Goal: Task Accomplishment & Management: Use online tool/utility

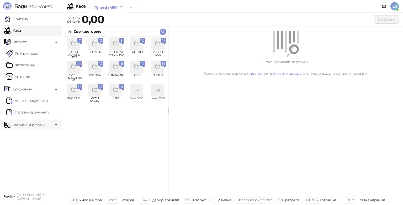
click at [43, 124] on span "Фискални рачуни" at bounding box center [29, 125] width 32 height 10
click at [40, 135] on link "Издати рачуни" at bounding box center [23, 136] width 35 height 10
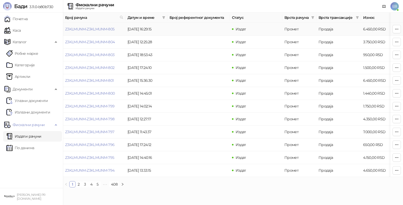
click at [331, 31] on td "Продаја" at bounding box center [338, 29] width 45 height 13
click at [101, 31] on td "Z3KLMUNM-Z3KLMUNM-805" at bounding box center [94, 29] width 62 height 13
click at [101, 30] on link "Z3KLMUNM-Z3KLMUNM-805" at bounding box center [90, 29] width 50 height 5
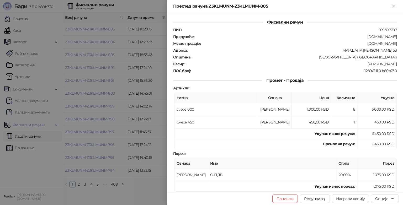
click at [316, 160] on th "Име" at bounding box center [272, 163] width 128 height 10
click at [317, 199] on button "Рефундирај" at bounding box center [315, 198] width 30 height 8
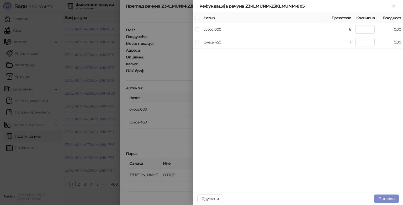
type input "*"
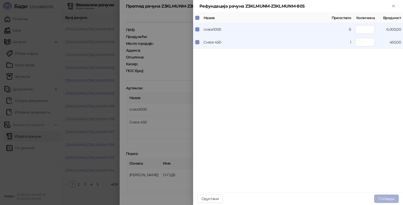
click at [386, 200] on button "Потврди" at bounding box center [386, 198] width 25 height 8
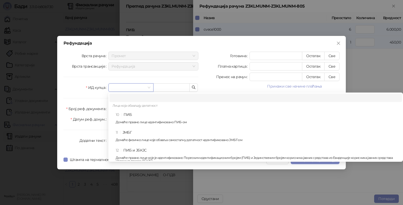
click at [137, 86] on input "search" at bounding box center [128, 88] width 34 height 8
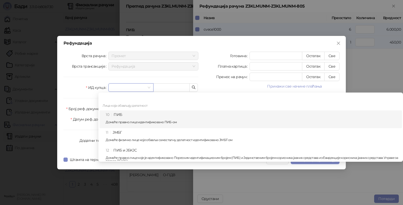
click at [138, 118] on div "10 ПИБ Домаће правно лице идентификовано ПИБ-ом" at bounding box center [252, 119] width 293 height 15
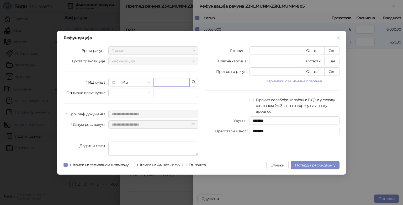
click at [167, 81] on input "text" at bounding box center [171, 82] width 36 height 8
click at [194, 84] on icon "button" at bounding box center [193, 82] width 4 height 4
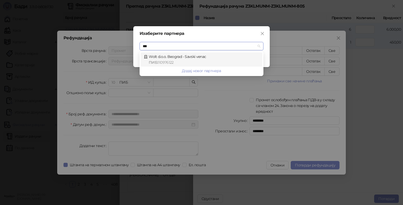
type input "****"
click at [210, 60] on div "ПИБ : 110976122" at bounding box center [204, 62] width 110 height 6
type input "*********"
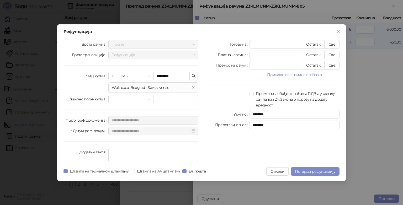
click at [208, 98] on div at bounding box center [226, 99] width 45 height 17
click at [334, 64] on button "Све" at bounding box center [331, 65] width 15 height 8
type input "****"
click at [318, 169] on span "Потврди рефундацију" at bounding box center [315, 171] width 40 height 5
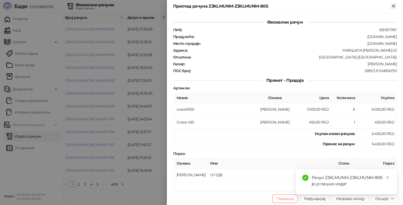
click at [393, 7] on icon "Close" at bounding box center [393, 6] width 5 height 5
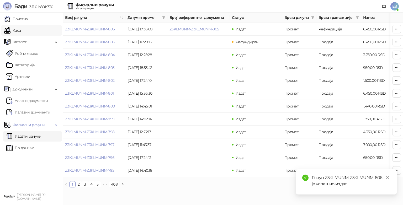
click at [20, 34] on link "Каса" at bounding box center [12, 30] width 17 height 10
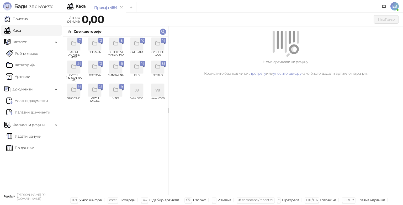
click at [92, 92] on icon "grid" at bounding box center [95, 90] width 6 height 6
